Goal: Task Accomplishment & Management: Complete application form

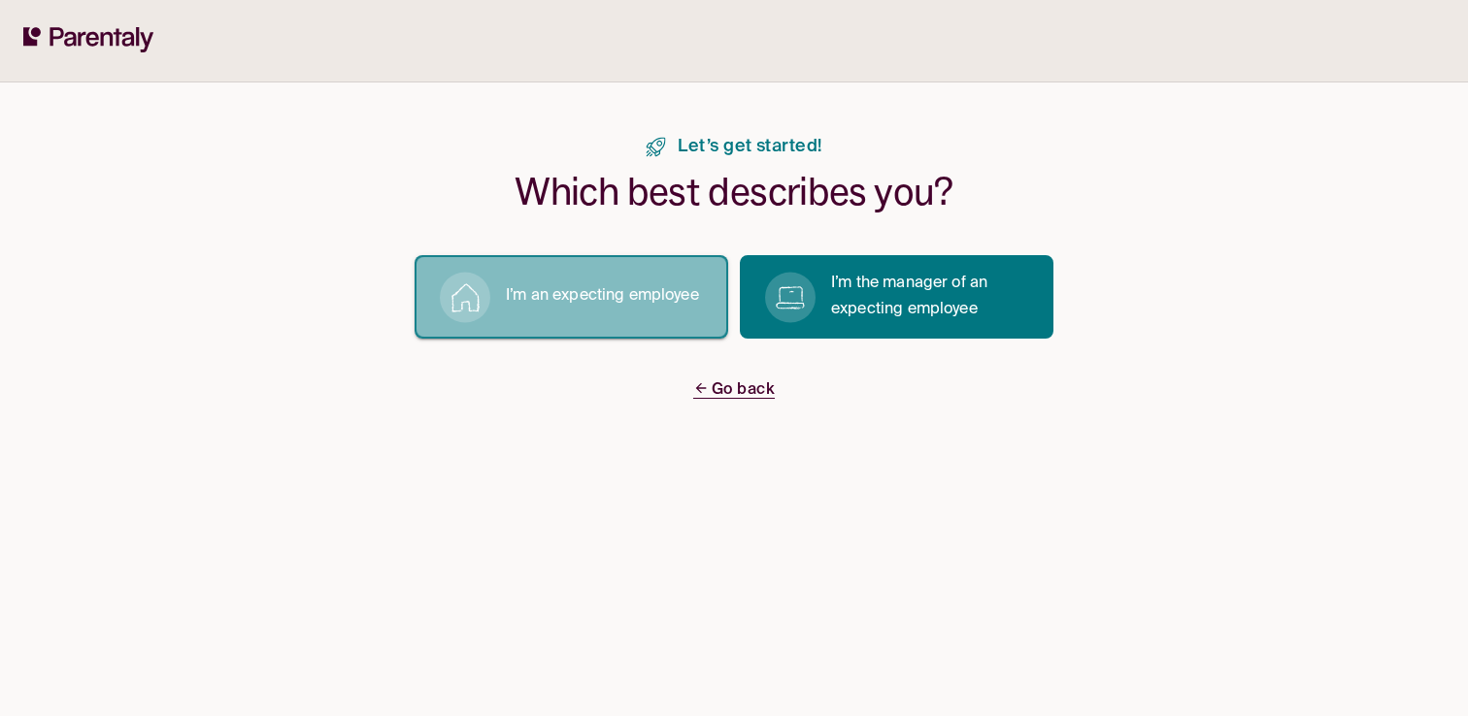
click at [536, 309] on p "I’m an expecting employee" at bounding box center [602, 296] width 193 height 26
